Goal: Complete application form

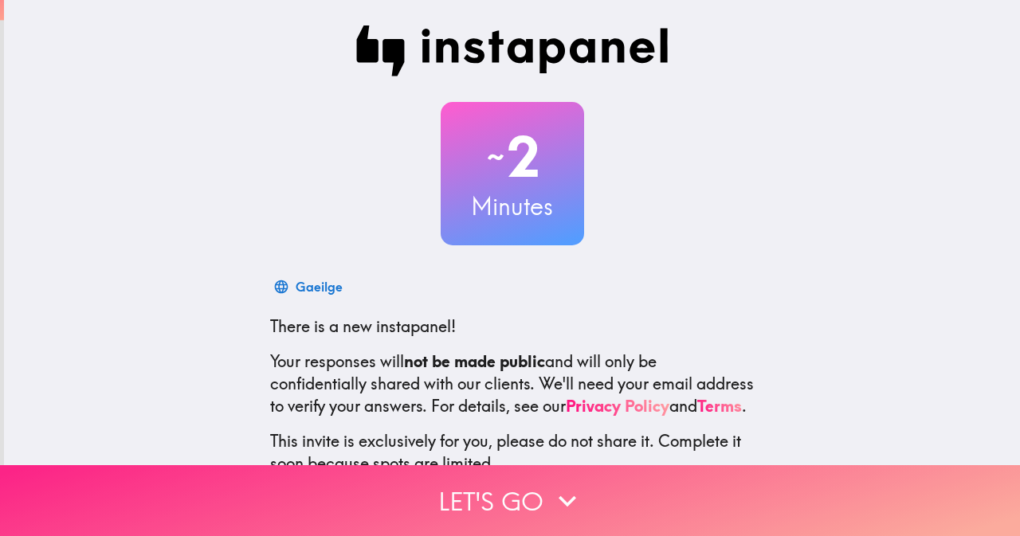
click at [584, 500] on button "Let's go" at bounding box center [510, 500] width 1020 height 71
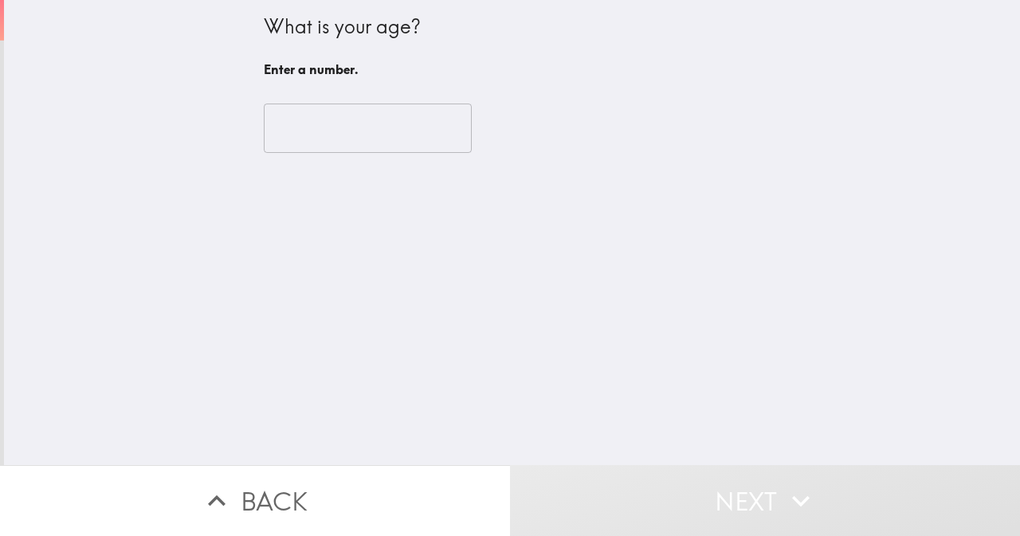
click at [406, 130] on input "number" at bounding box center [368, 128] width 208 height 49
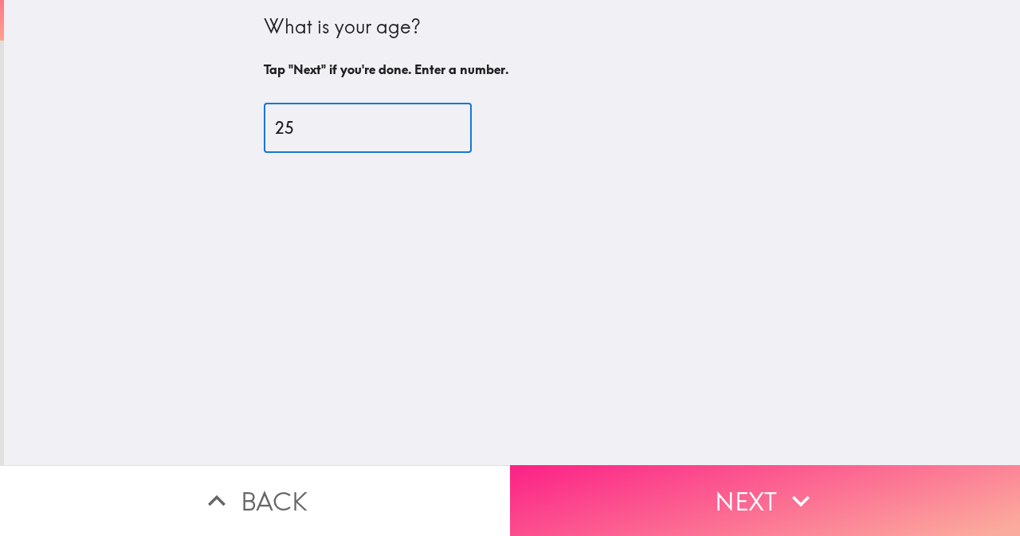
type input "25"
click at [703, 470] on button "Next" at bounding box center [765, 500] width 510 height 71
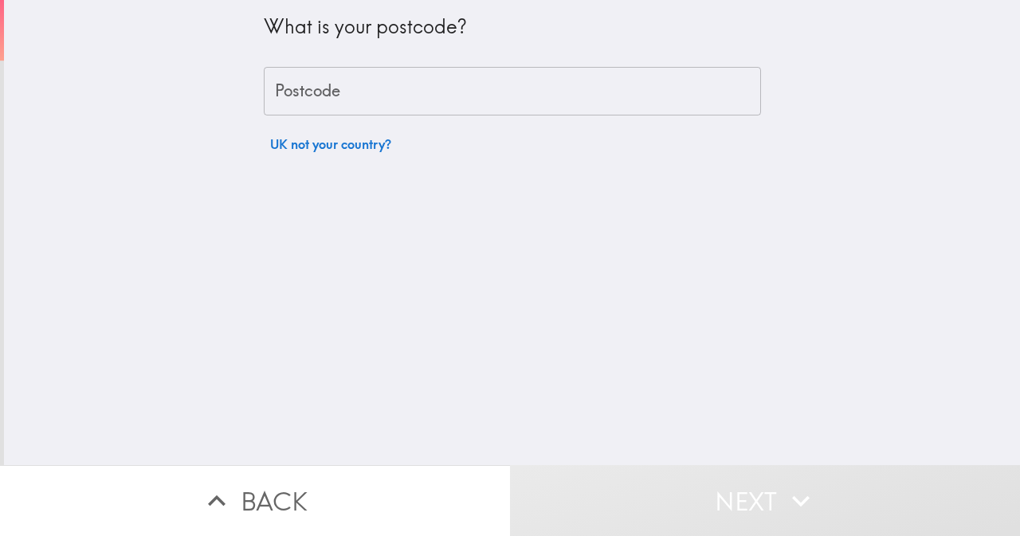
click at [447, 68] on input "Postcode" at bounding box center [512, 91] width 497 height 49
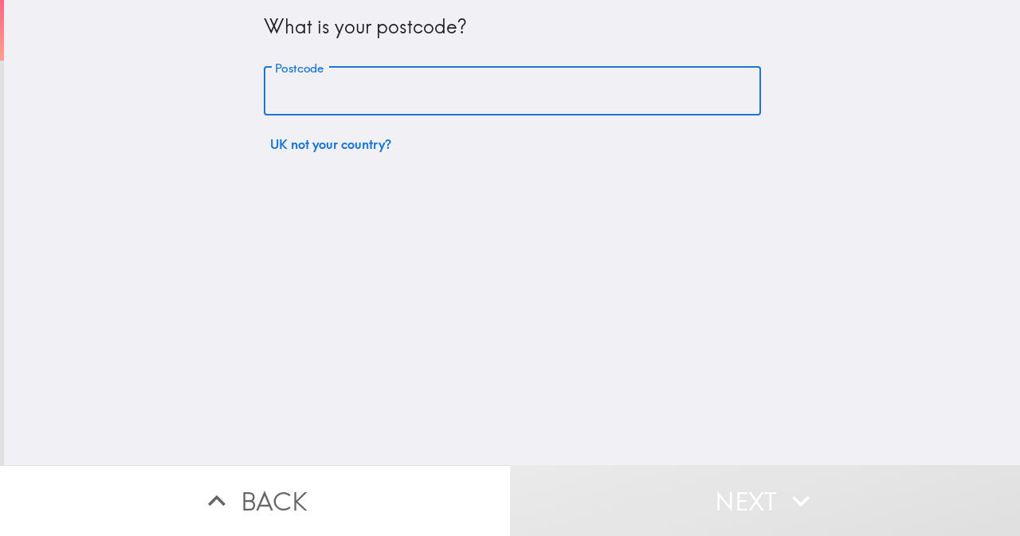
type input "S65 2QA"
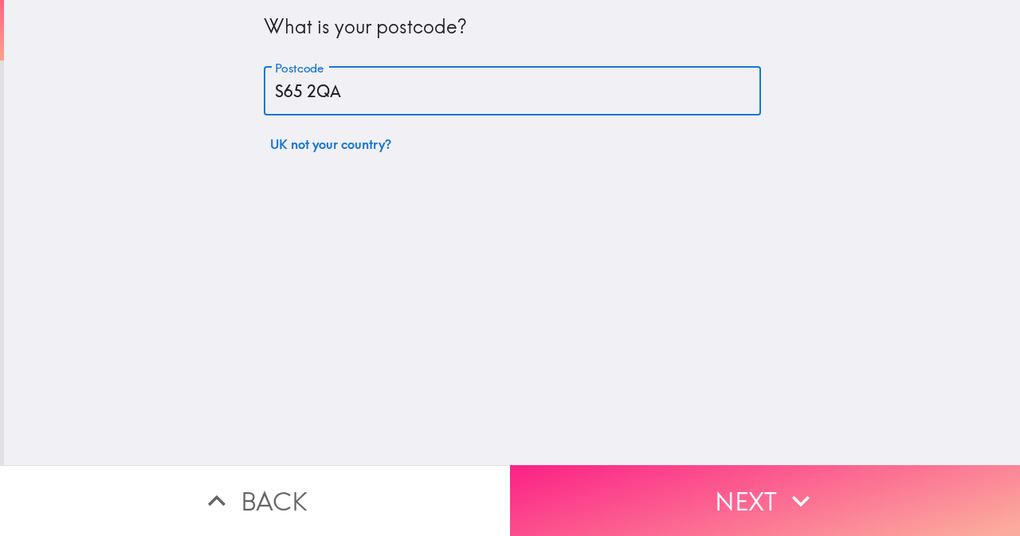
click at [591, 491] on button "Next" at bounding box center [765, 500] width 510 height 71
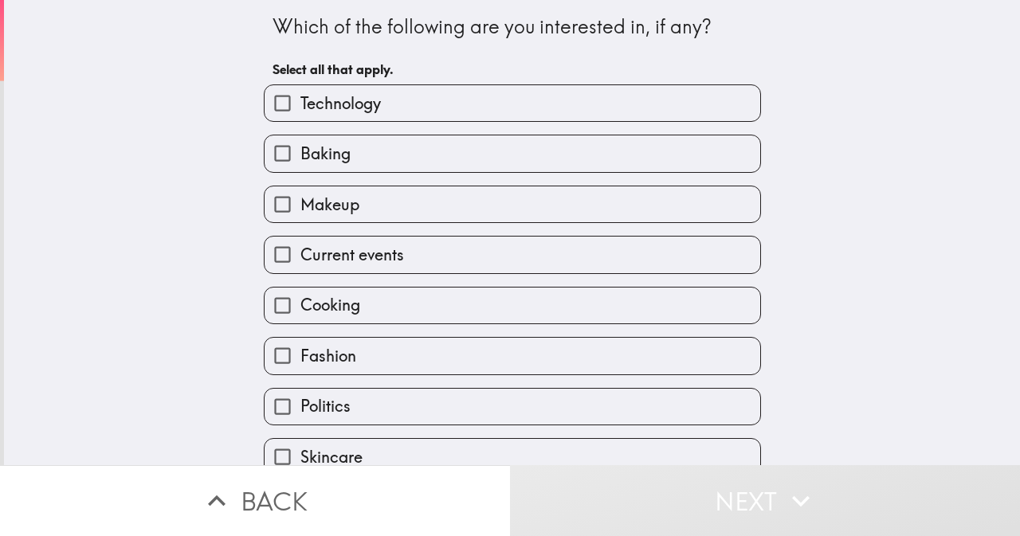
click at [361, 108] on span "Technology" at bounding box center [340, 103] width 80 height 22
click at [300, 108] on input "Technology" at bounding box center [283, 103] width 36 height 36
checkbox input "true"
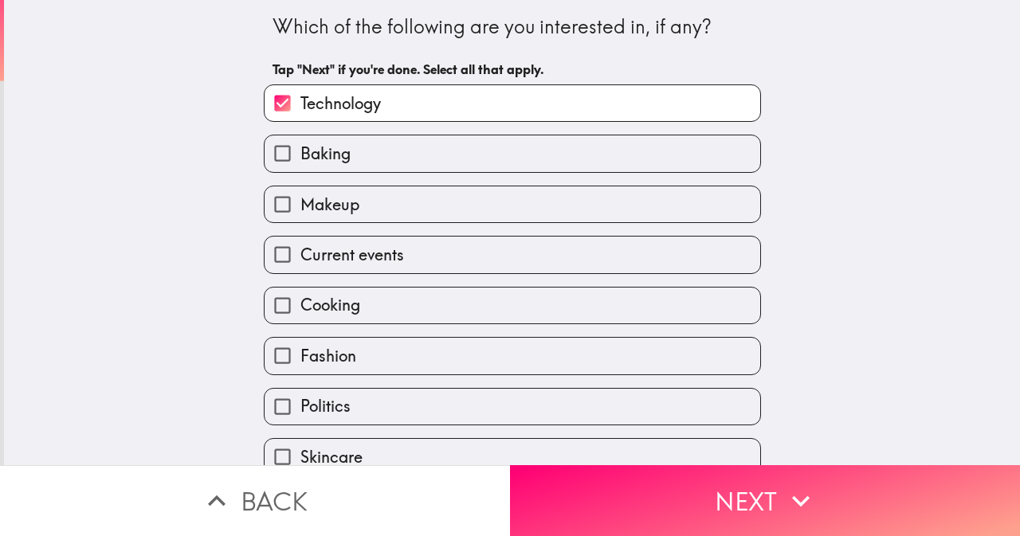
click at [349, 146] on label "Baking" at bounding box center [513, 153] width 496 height 36
click at [300, 146] on input "Baking" at bounding box center [283, 153] width 36 height 36
checkbox input "true"
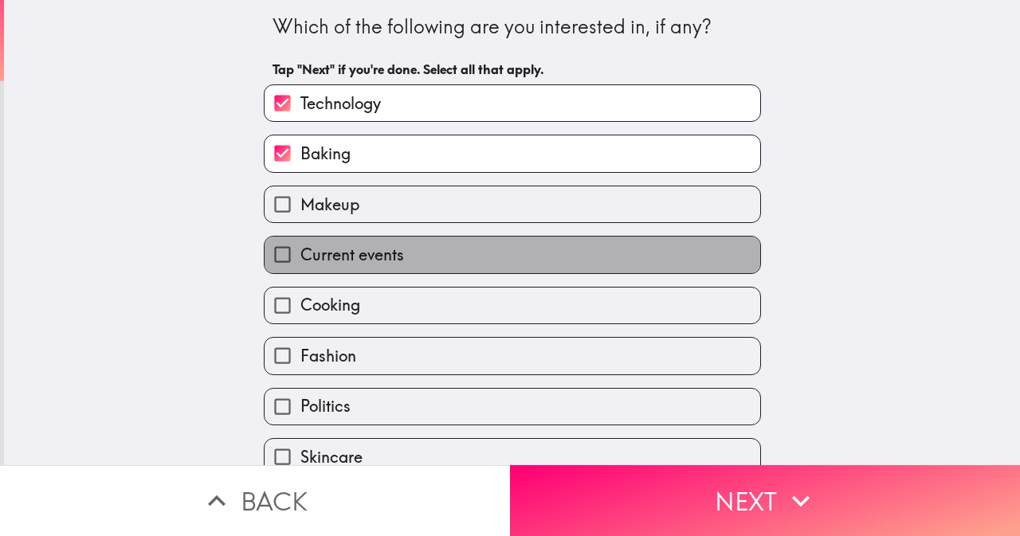
click at [351, 258] on span "Current events" at bounding box center [352, 255] width 104 height 22
click at [300, 258] on input "Current events" at bounding box center [283, 255] width 36 height 36
checkbox input "true"
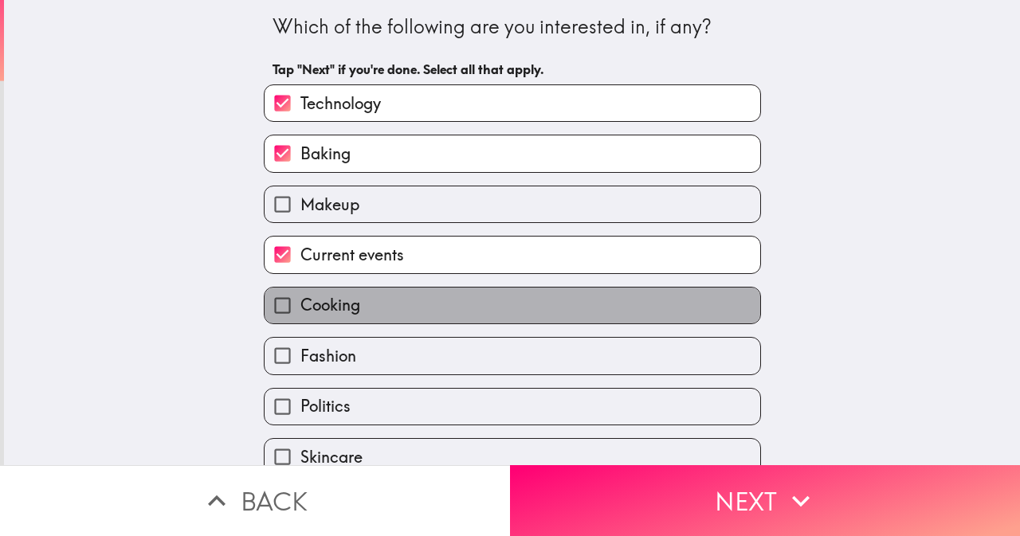
click at [346, 308] on span "Cooking" at bounding box center [330, 305] width 60 height 22
click at [300, 308] on input "Cooking" at bounding box center [283, 306] width 36 height 36
checkbox input "true"
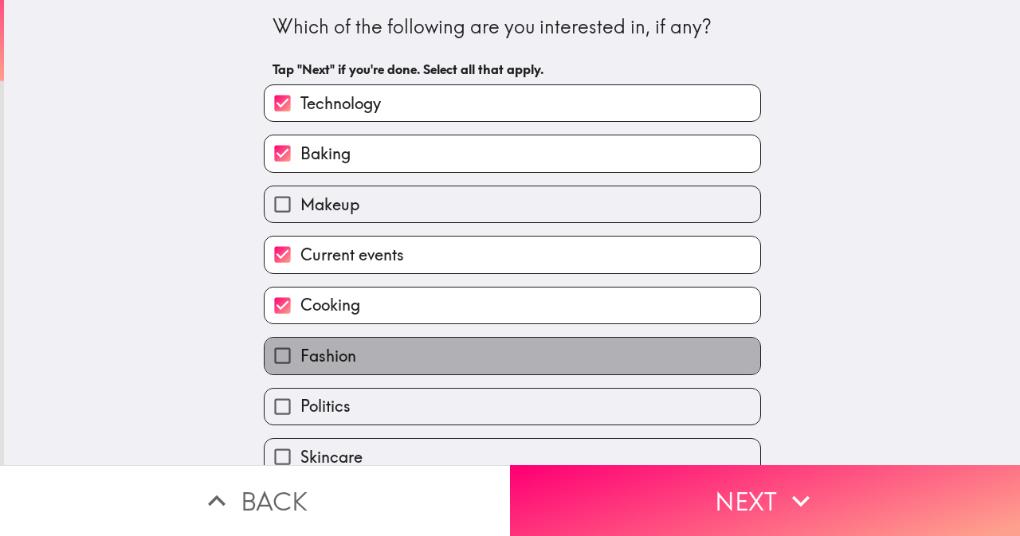
click at [346, 353] on label "Fashion" at bounding box center [513, 356] width 496 height 36
click at [300, 353] on input "Fashion" at bounding box center [283, 356] width 36 height 36
checkbox input "true"
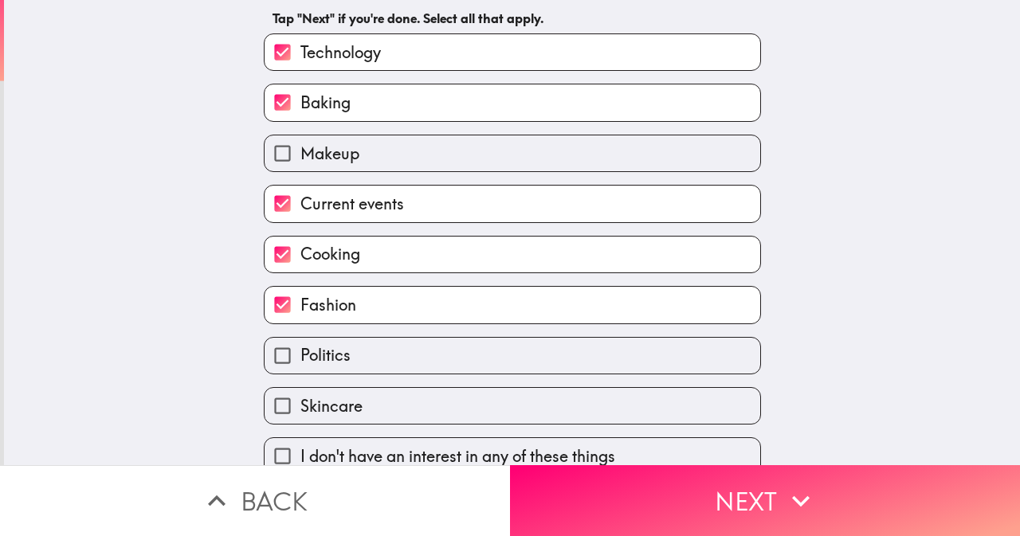
scroll to position [73, 0]
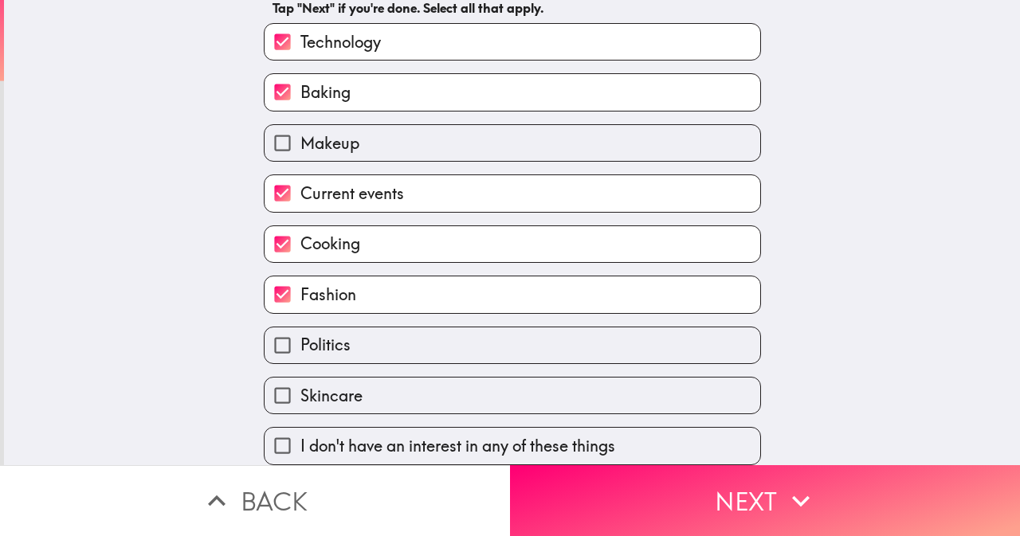
click at [324, 385] on span "Skincare" at bounding box center [331, 396] width 62 height 22
click at [300, 384] on input "Skincare" at bounding box center [283, 396] width 36 height 36
checkbox input "true"
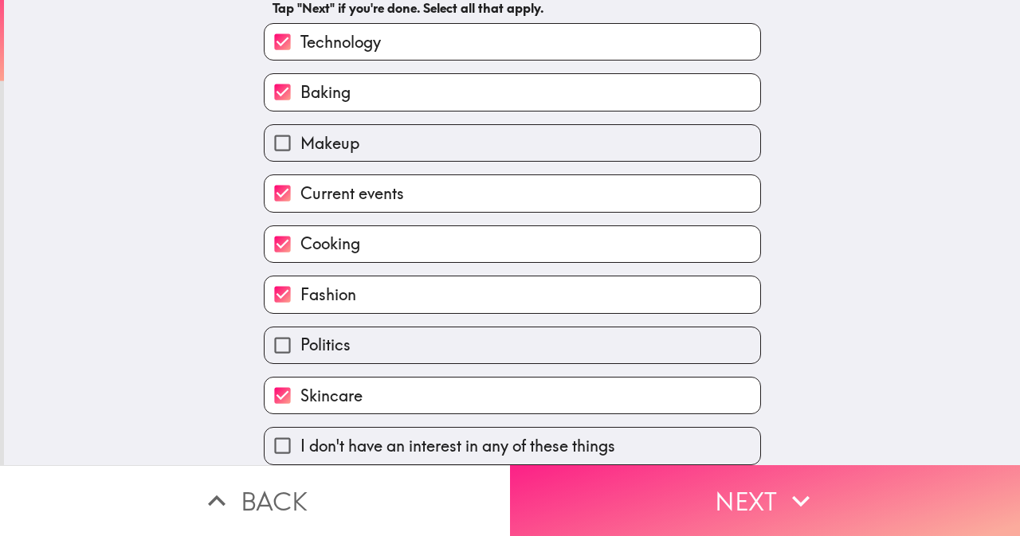
click at [546, 465] on button "Next" at bounding box center [765, 500] width 510 height 71
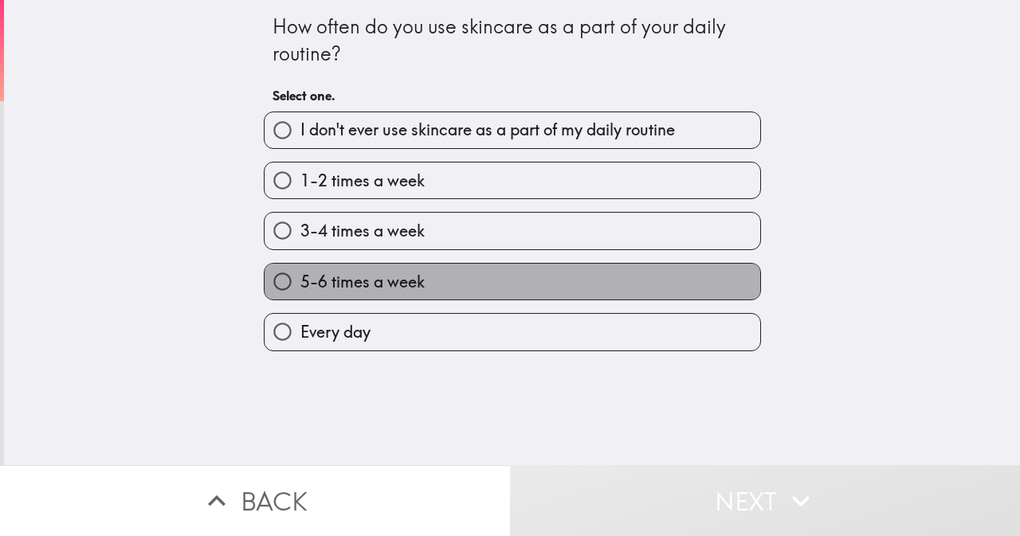
click at [352, 265] on label "5-6 times a week" at bounding box center [513, 282] width 496 height 36
click at [300, 265] on input "5-6 times a week" at bounding box center [283, 282] width 36 height 36
radio input "true"
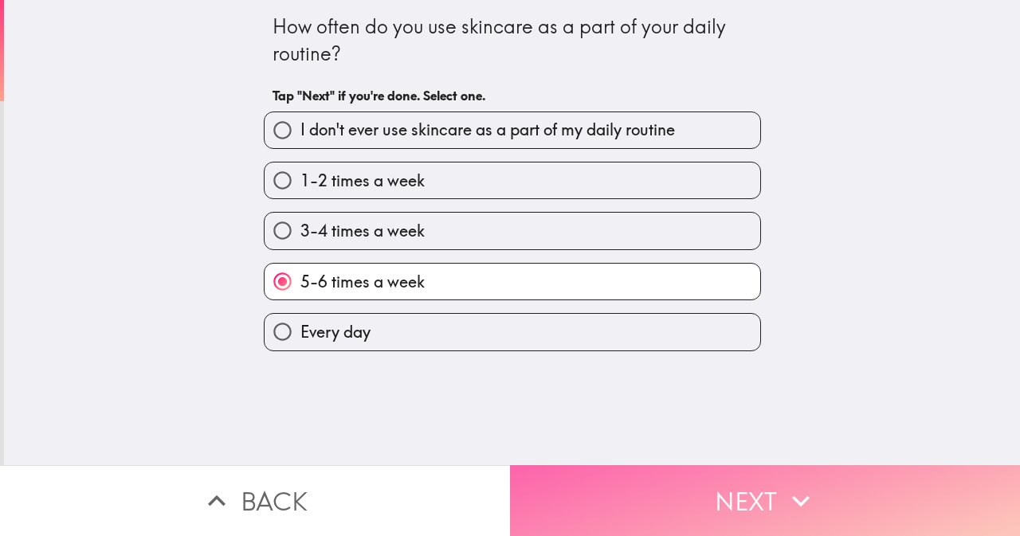
click at [553, 476] on button "Next" at bounding box center [765, 500] width 510 height 71
